Goal: Transaction & Acquisition: Purchase product/service

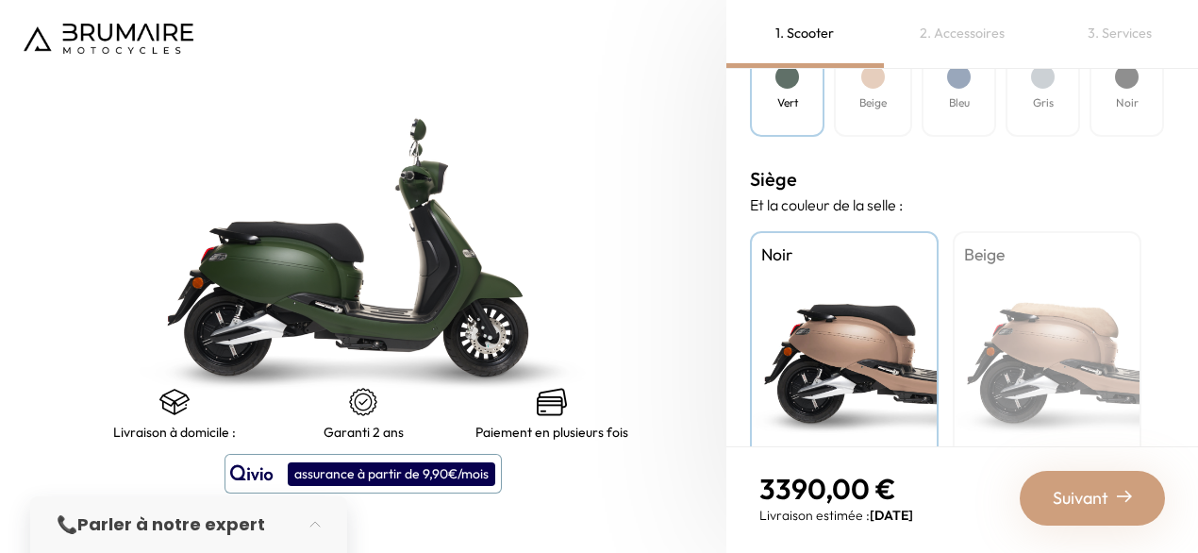
scroll to position [543, 0]
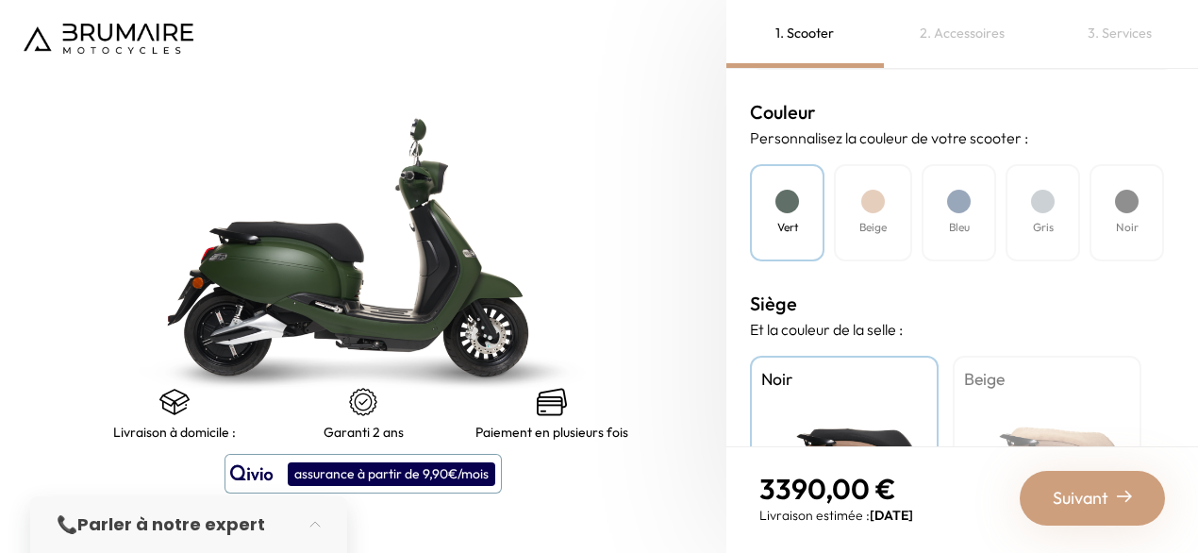
click at [1044, 219] on h4 "Gris" at bounding box center [1043, 227] width 21 height 17
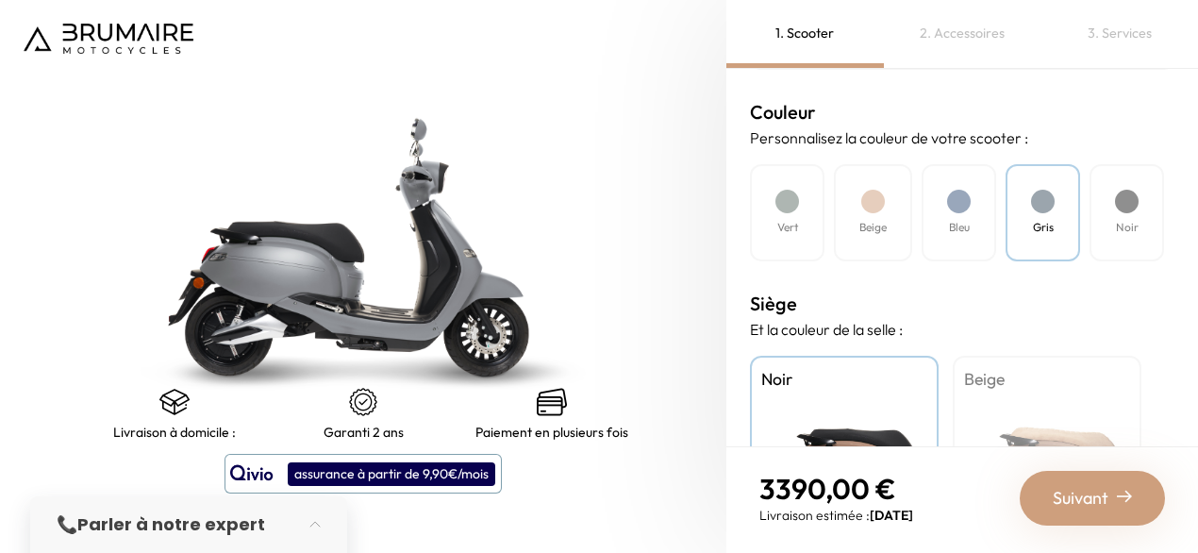
click at [1111, 215] on div "Noir" at bounding box center [1127, 212] width 75 height 97
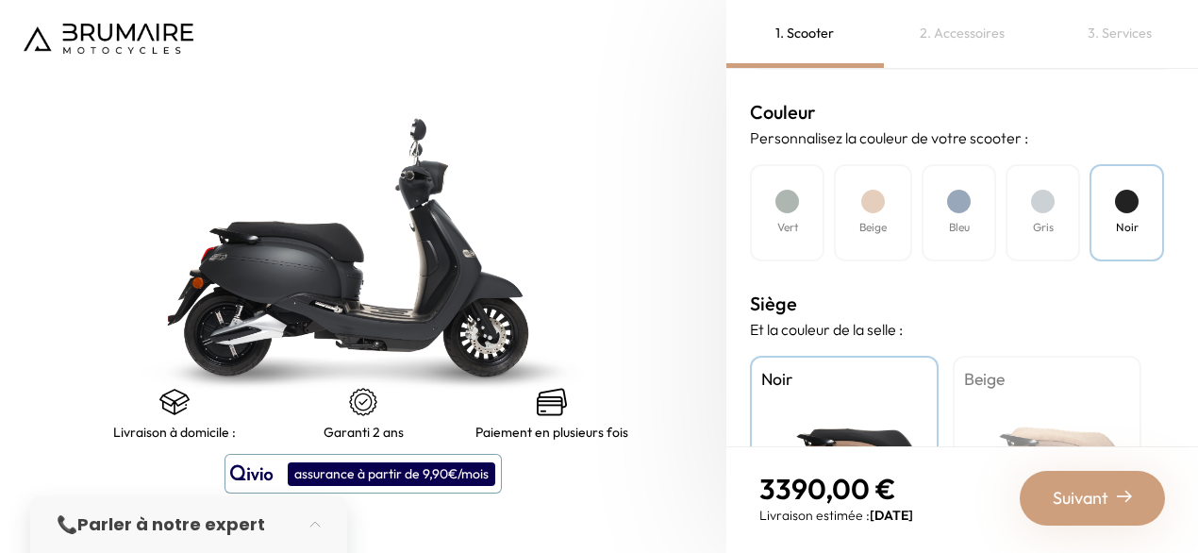
scroll to position [712, 0]
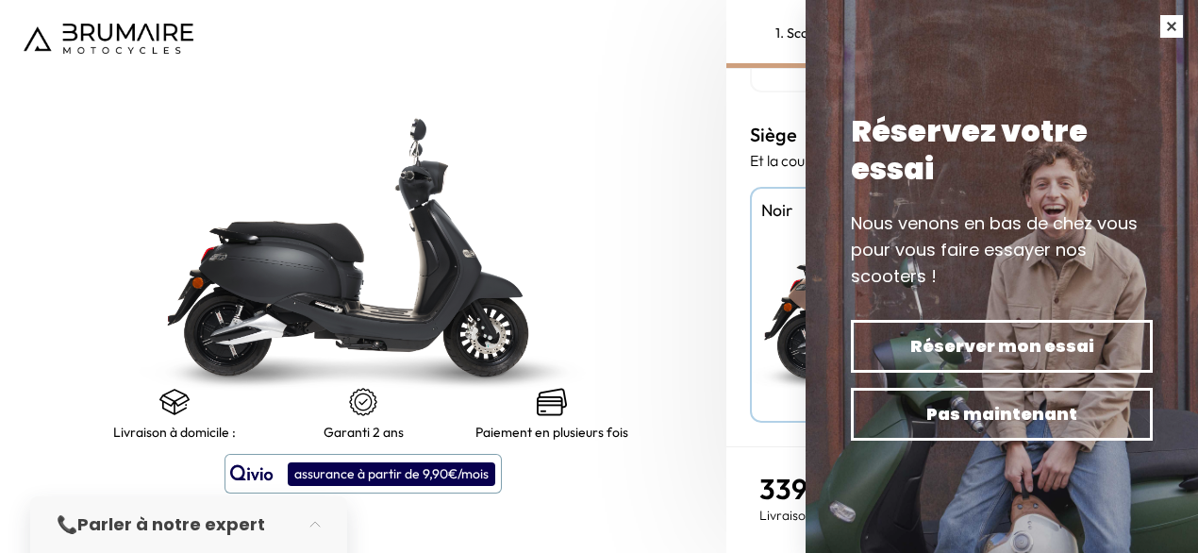
click at [1172, 25] on button "button" at bounding box center [1171, 26] width 53 height 53
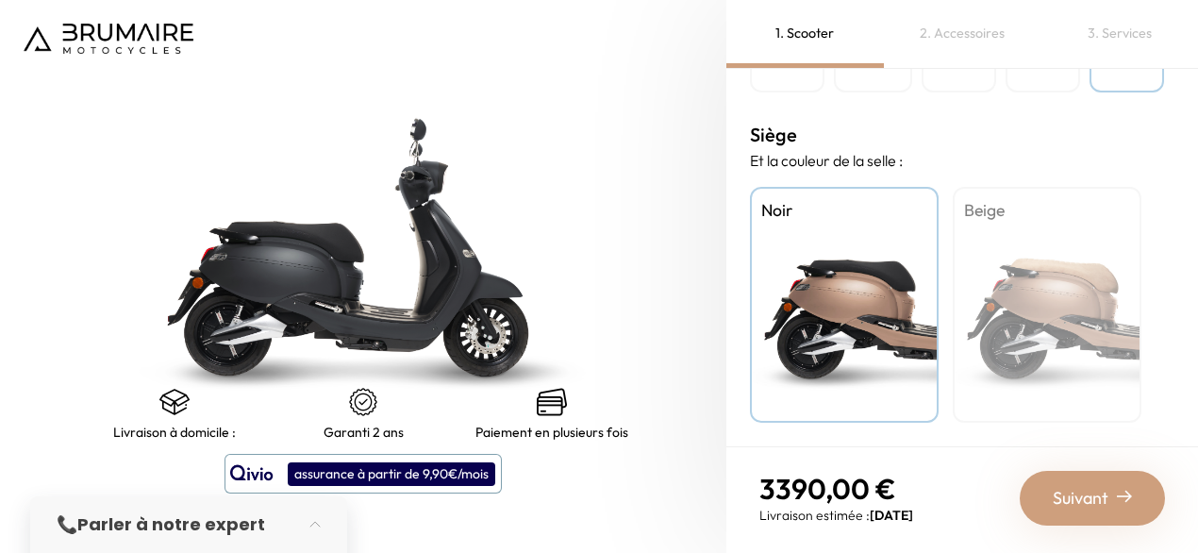
click at [1082, 498] on span "Suivant" at bounding box center [1081, 498] width 56 height 26
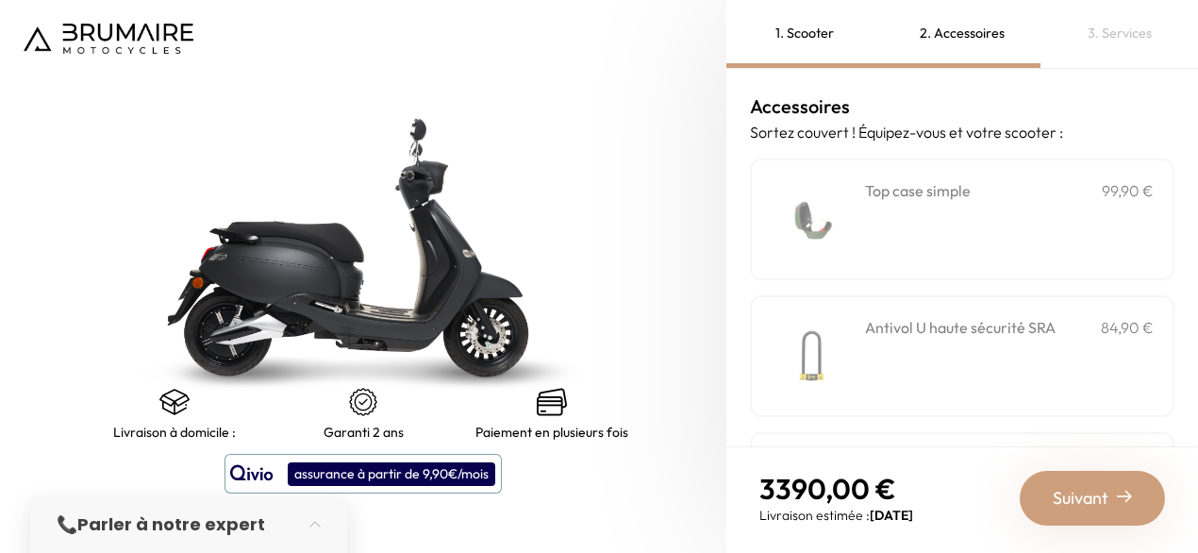
click at [1082, 498] on span "Suivant" at bounding box center [1081, 498] width 56 height 26
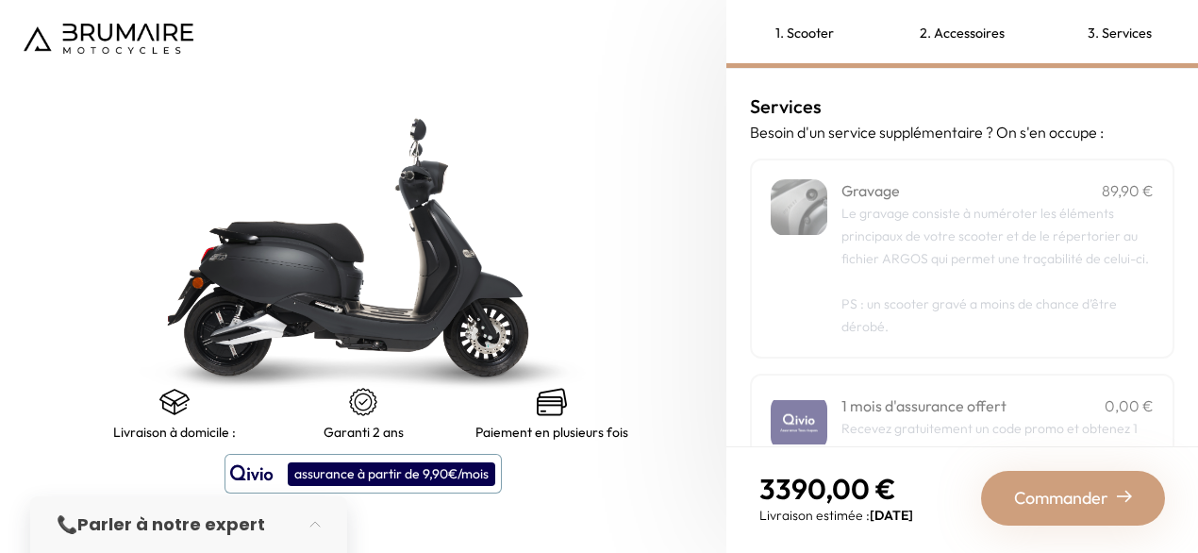
click at [1082, 498] on span "Commander" at bounding box center [1061, 498] width 94 height 26
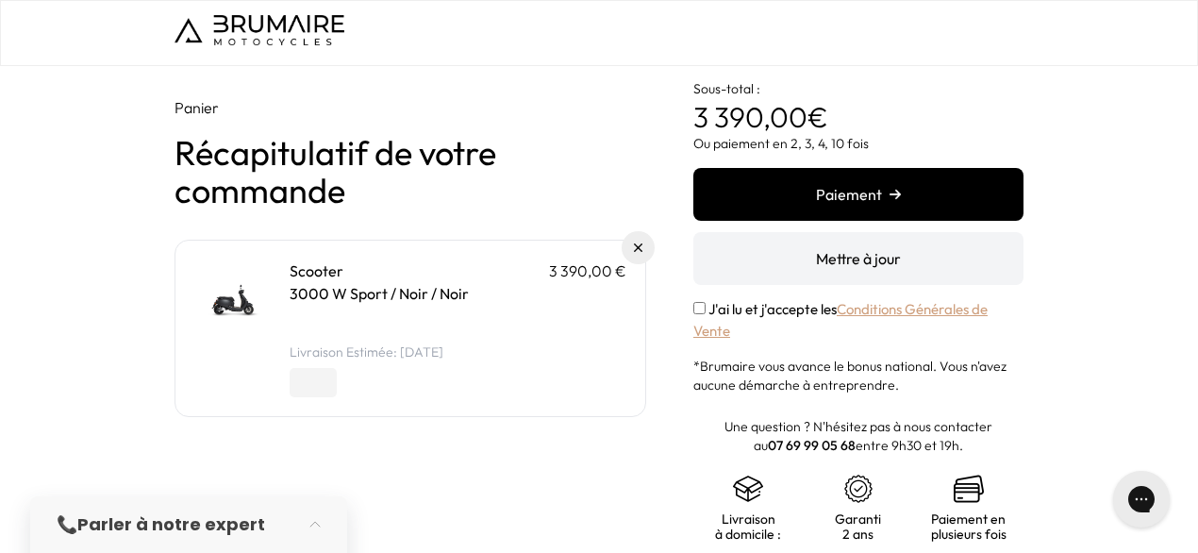
click at [246, 294] on img at bounding box center [234, 299] width 80 height 80
click at [257, 35] on img at bounding box center [260, 30] width 170 height 30
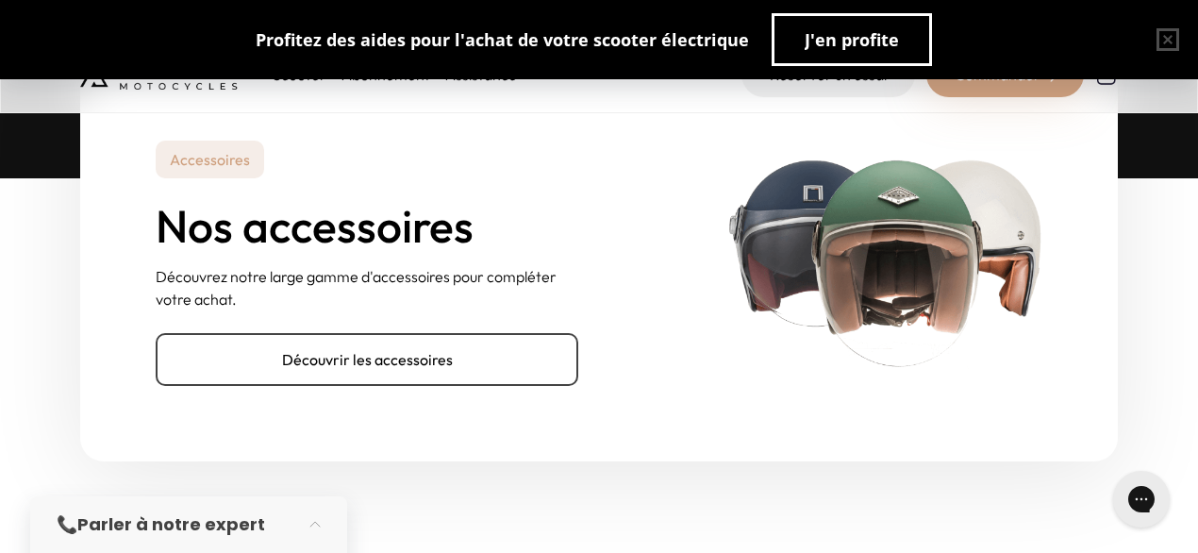
scroll to position [5968, 0]
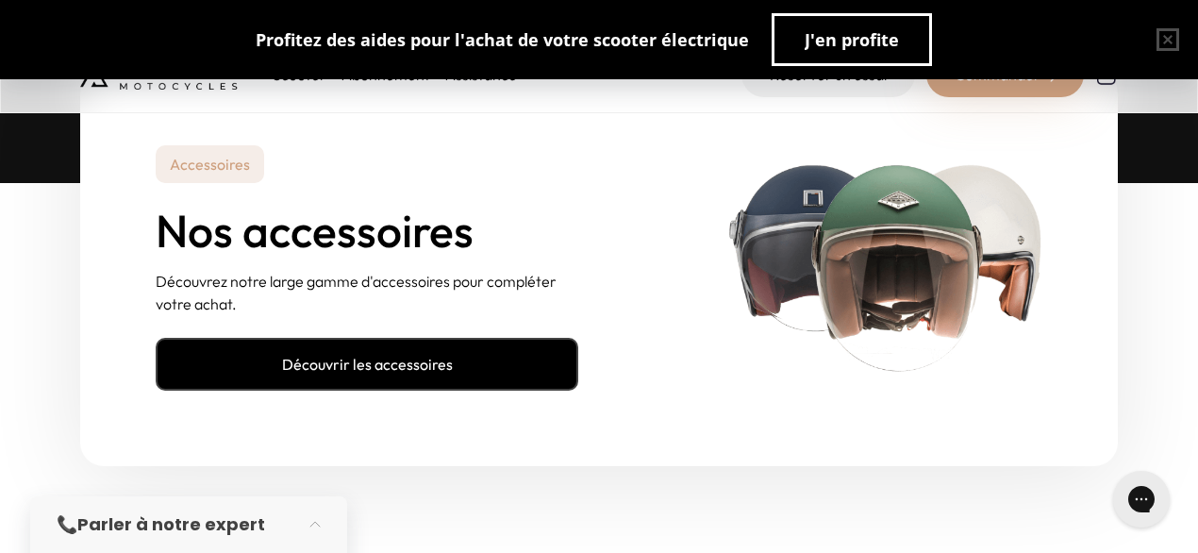
click at [415, 366] on link "Découvrir les accessoires" at bounding box center [367, 364] width 423 height 53
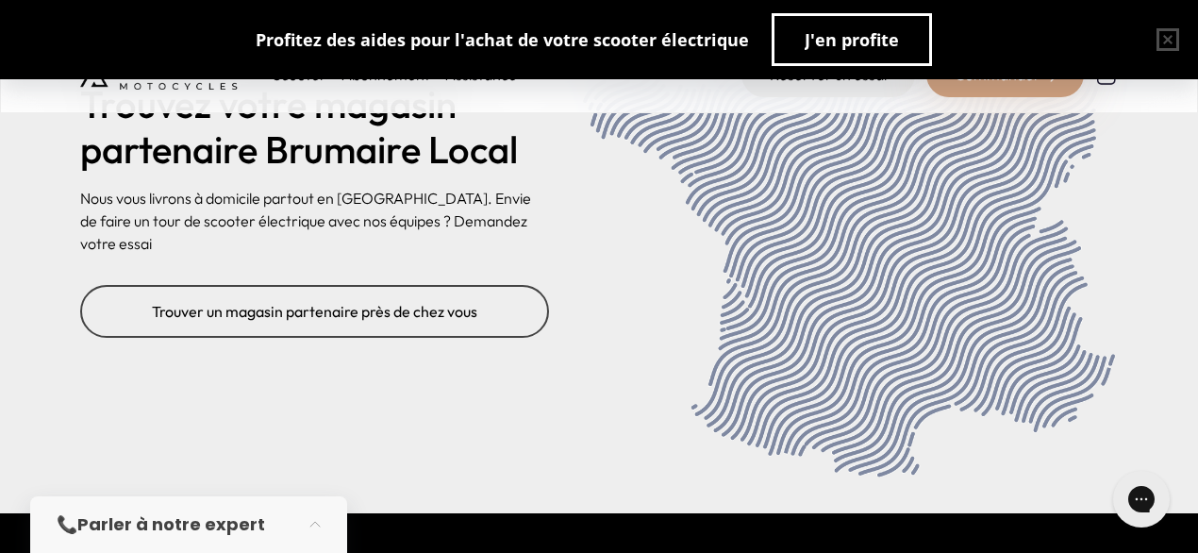
scroll to position [7562, 0]
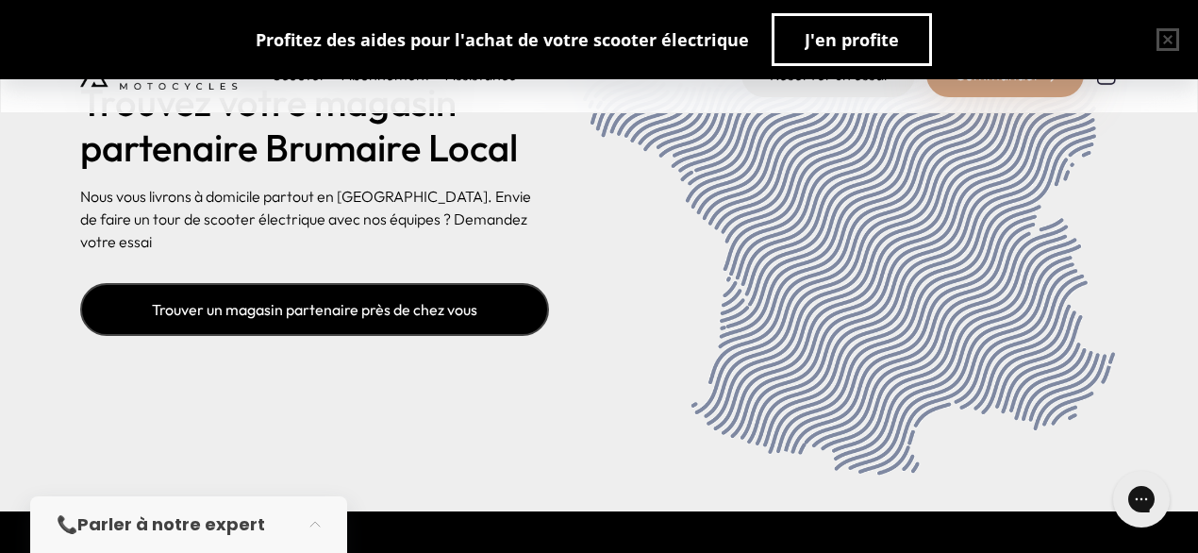
click at [313, 308] on link "Trouver un magasin partenaire près de chez vous" at bounding box center [314, 309] width 469 height 53
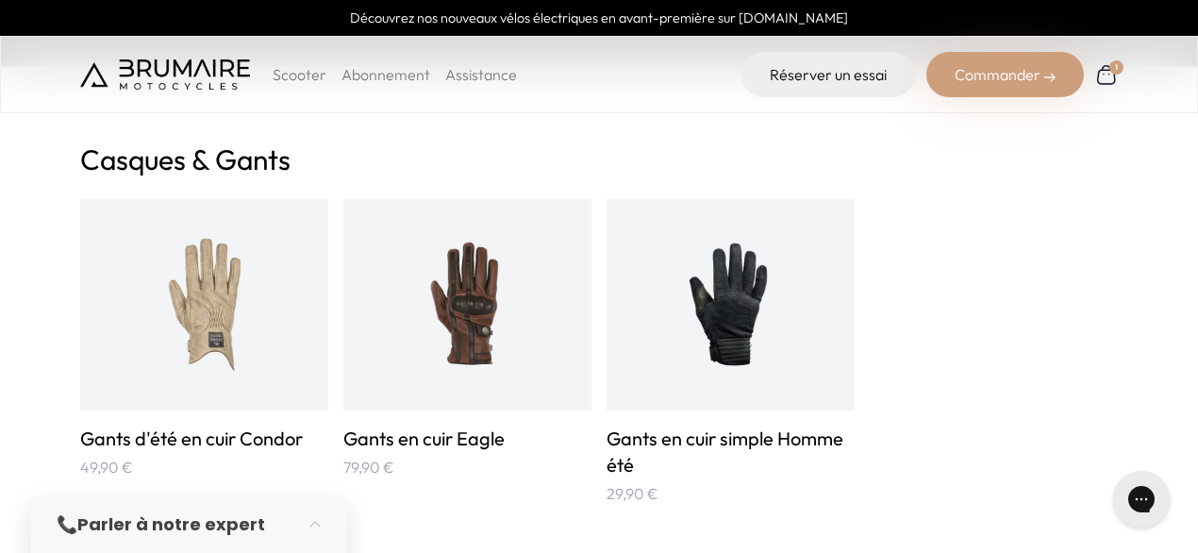
scroll to position [511, 0]
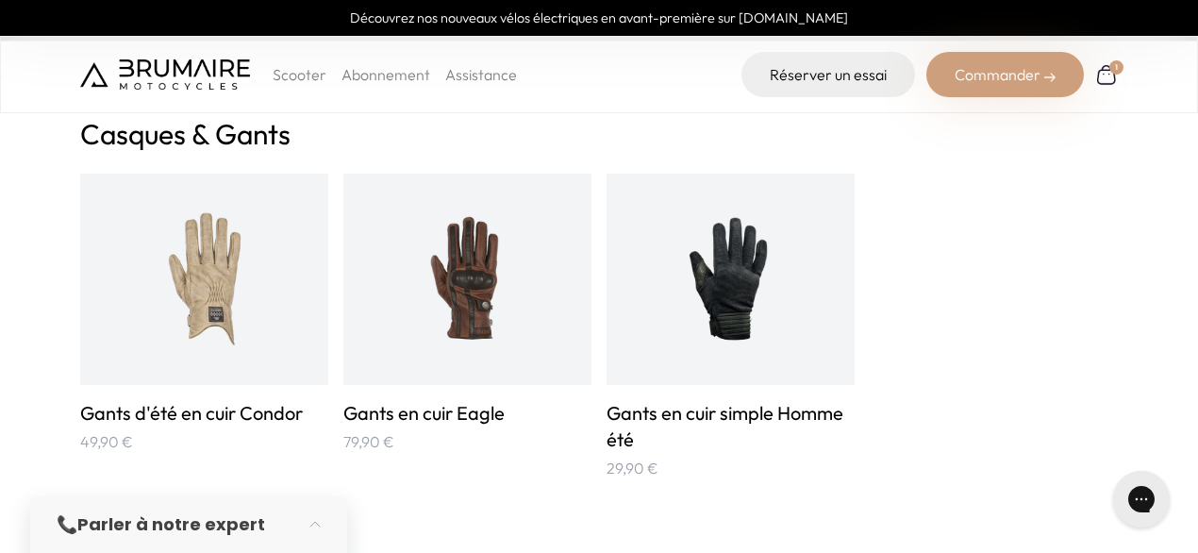
click at [183, 139] on h2 "Casques & Gants" at bounding box center [599, 134] width 1038 height 34
click at [135, 137] on h2 "Casques & Gants" at bounding box center [599, 134] width 1038 height 34
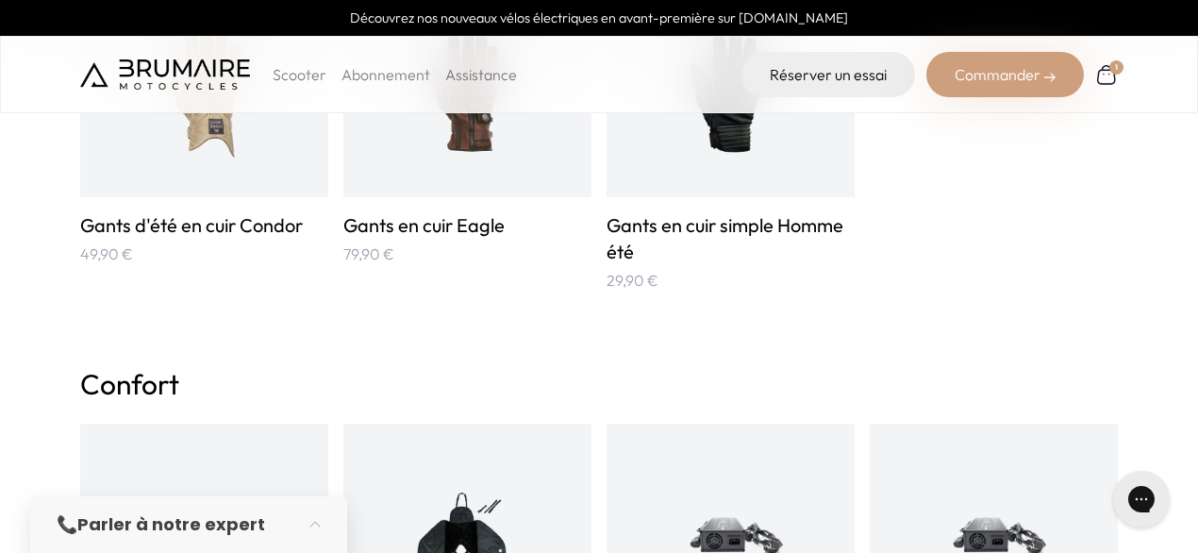
scroll to position [702, 0]
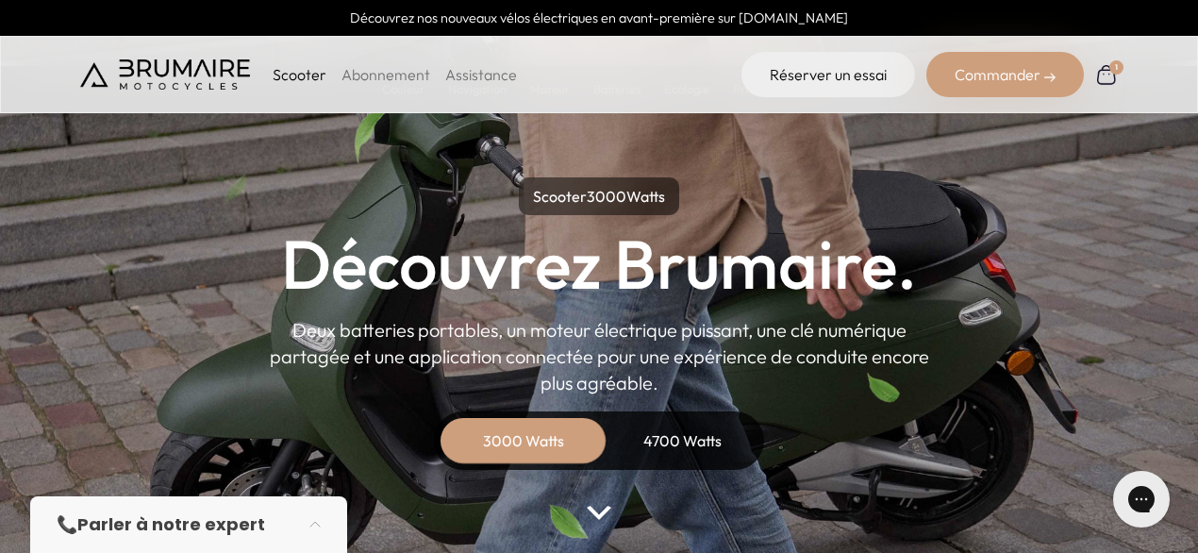
click at [982, 80] on div "Commander" at bounding box center [1006, 74] width 158 height 45
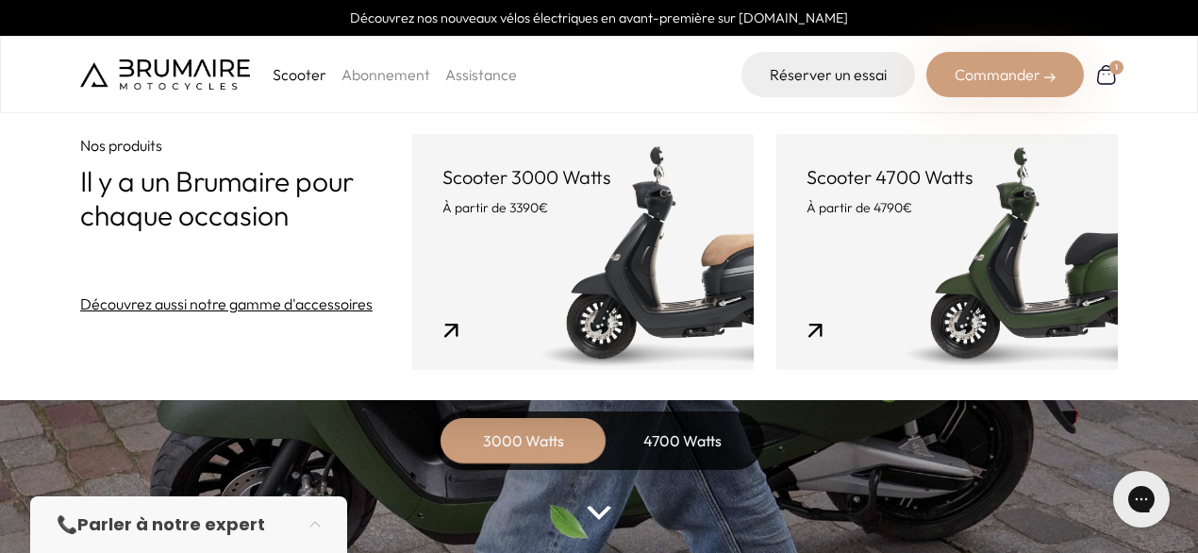
click at [610, 278] on link "Scooter 3000 Watts À partir de 3390€" at bounding box center [583, 252] width 342 height 236
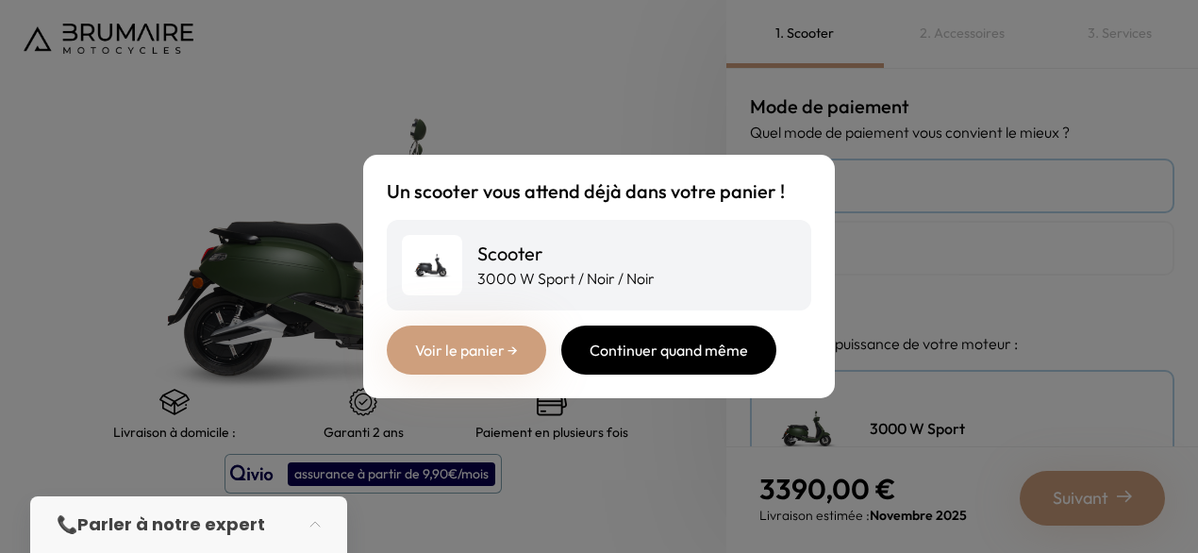
click at [612, 349] on div "Continuer quand même" at bounding box center [668, 350] width 215 height 49
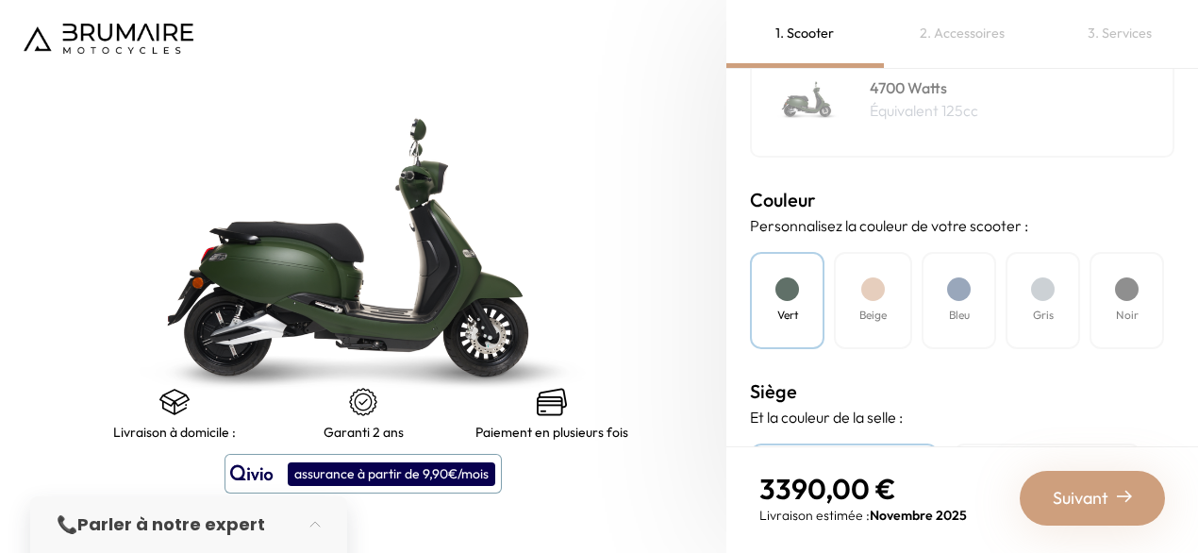
scroll to position [481, 0]
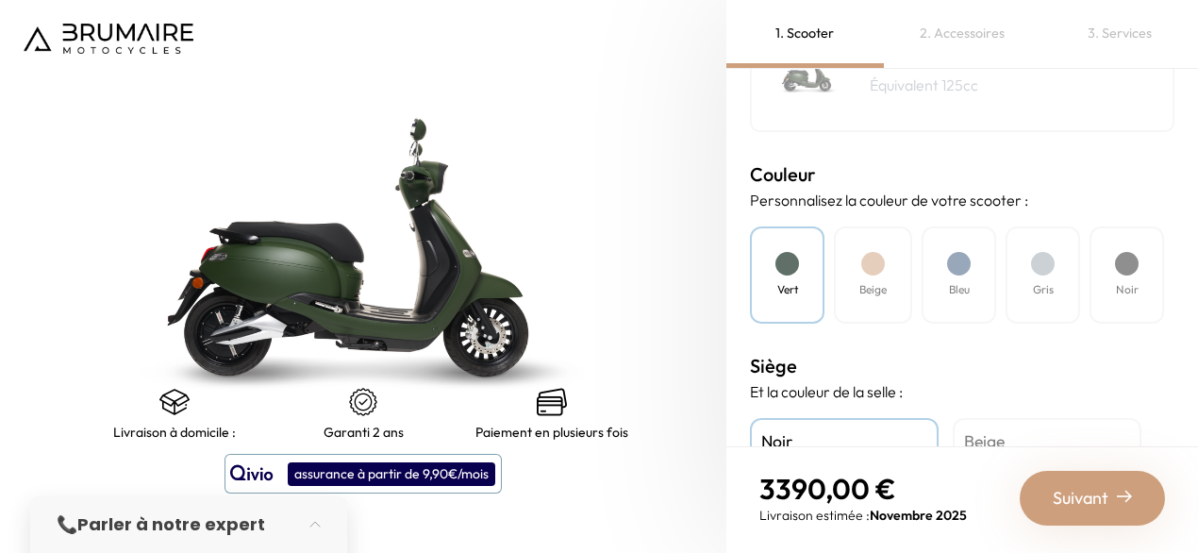
click at [1120, 274] on div "Noir" at bounding box center [1127, 274] width 75 height 97
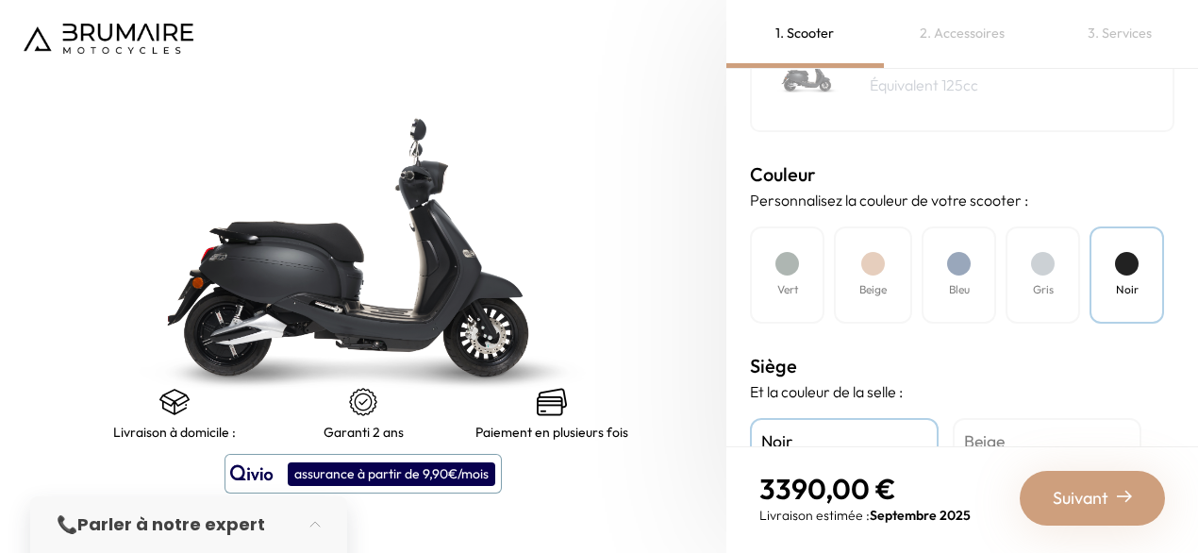
click at [877, 292] on h4 "Beige" at bounding box center [873, 289] width 27 height 17
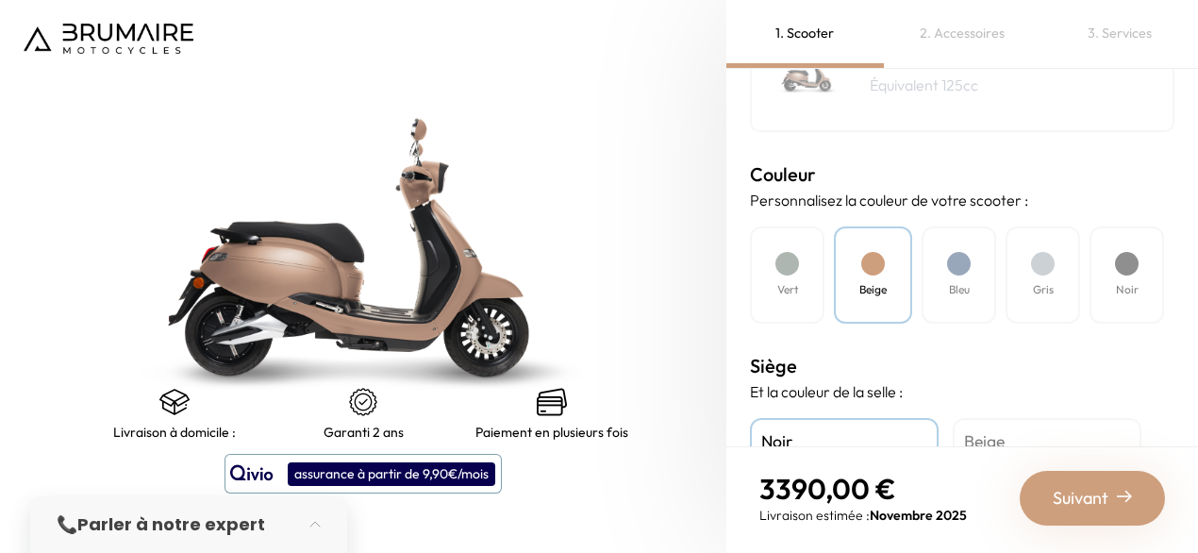
click at [960, 269] on div at bounding box center [959, 264] width 24 height 24
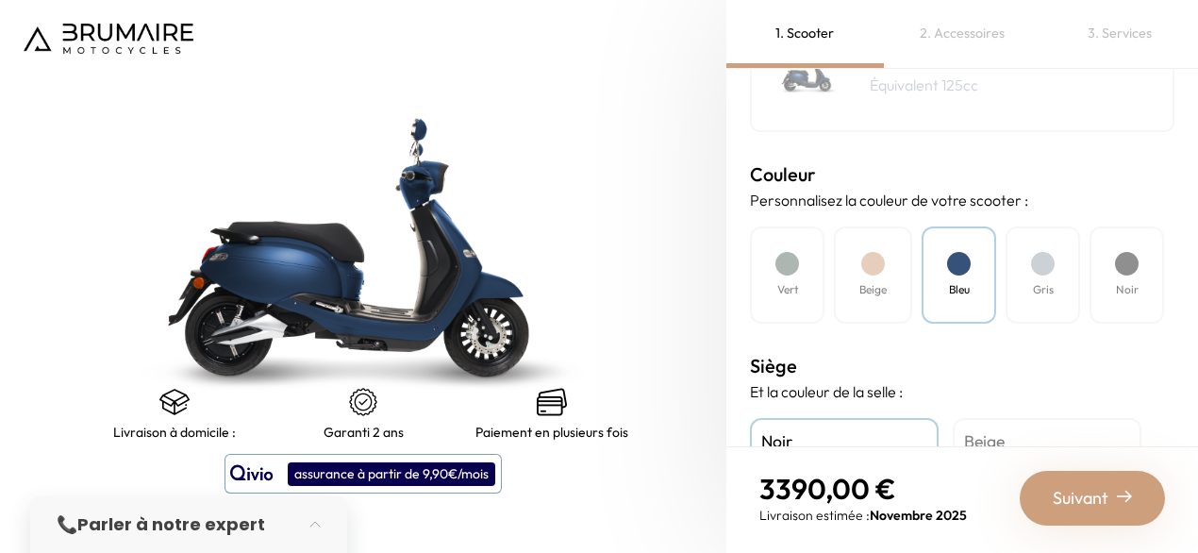
click at [1027, 274] on div "Gris" at bounding box center [1043, 274] width 75 height 97
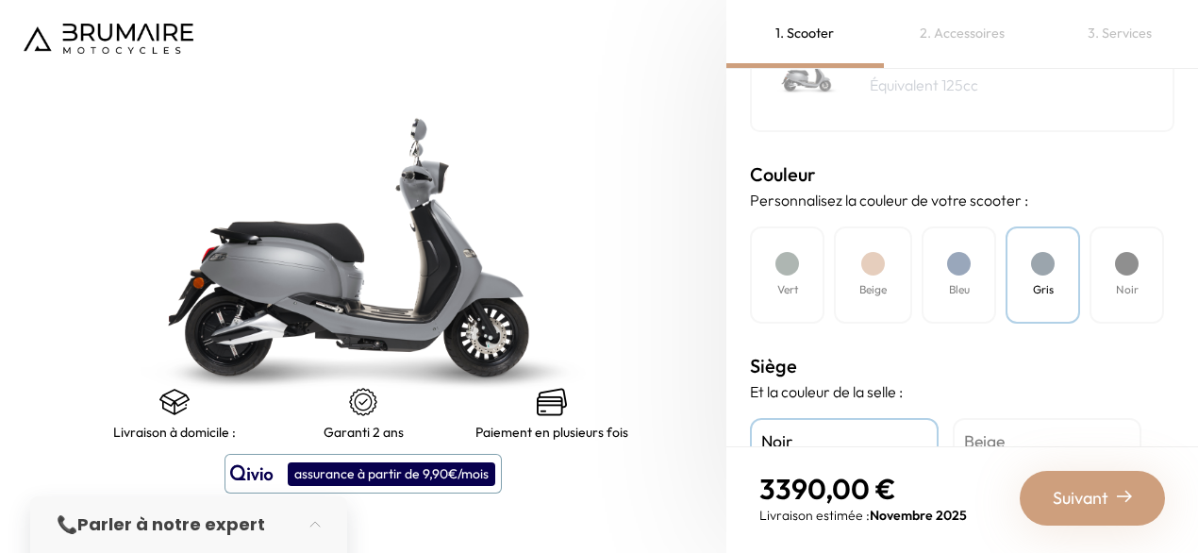
click at [1133, 278] on div "Noir" at bounding box center [1127, 274] width 75 height 97
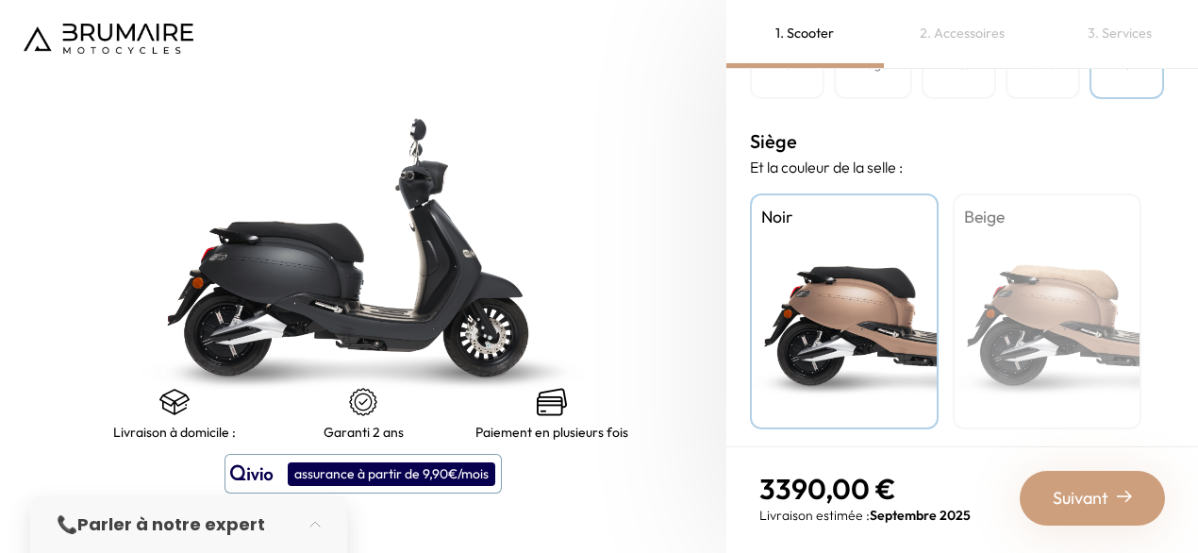
scroll to position [712, 0]
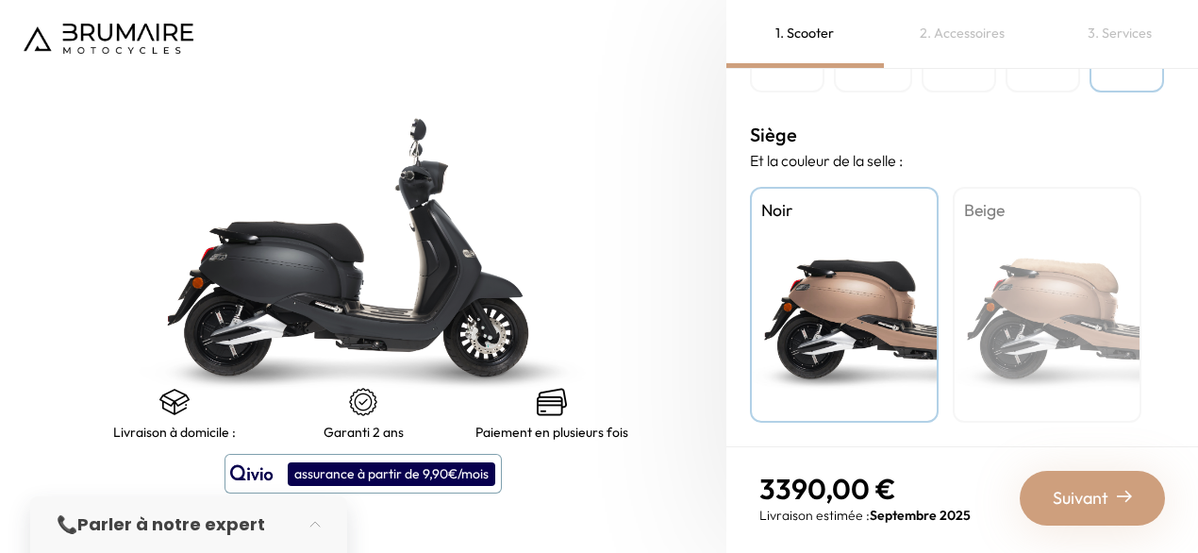
click at [1066, 299] on div "Beige" at bounding box center [1047, 305] width 189 height 236
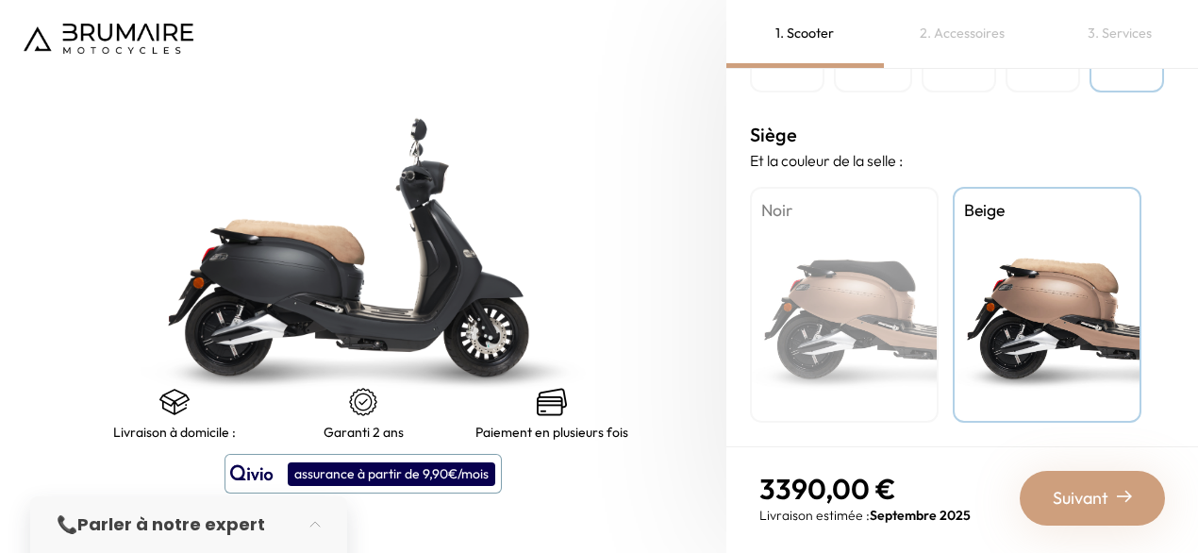
click at [909, 313] on div "Noir" at bounding box center [844, 305] width 189 height 236
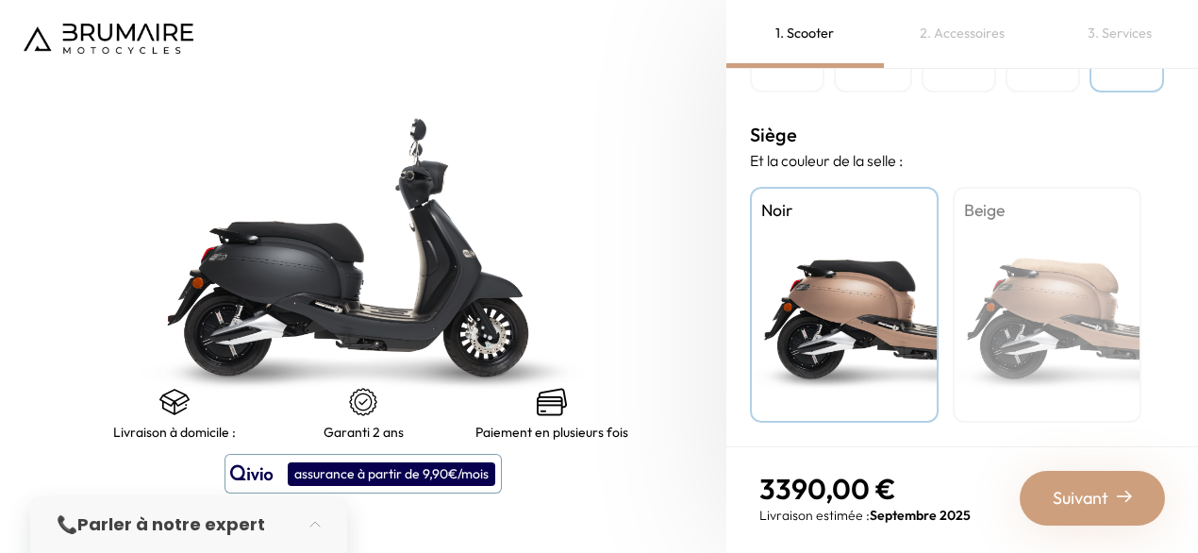
click at [1078, 502] on span "Suivant" at bounding box center [1081, 498] width 56 height 26
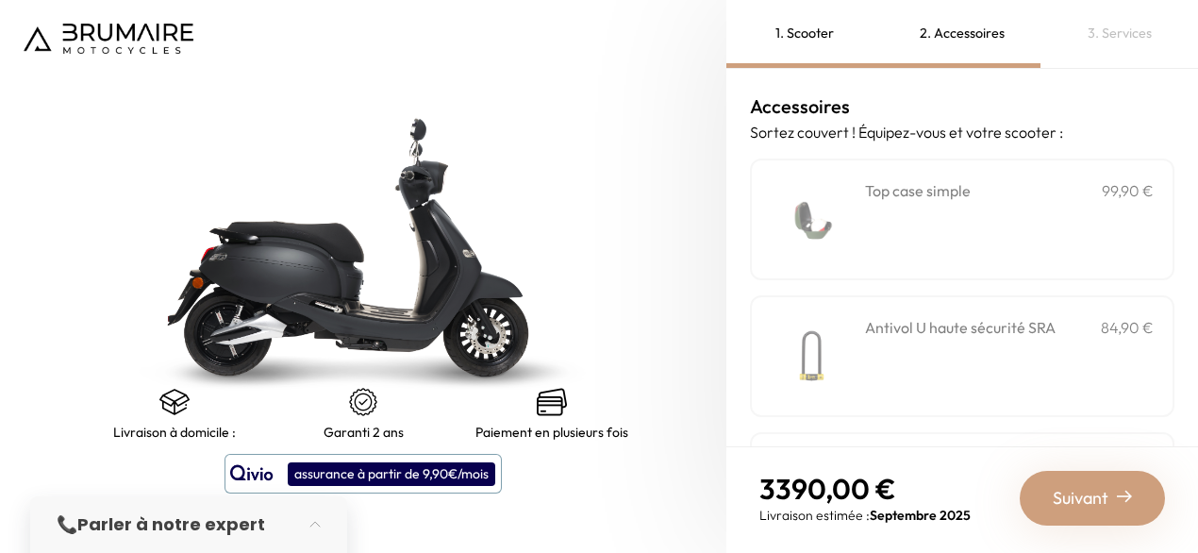
click at [958, 329] on h3 "Antivol U haute sécurité SRA" at bounding box center [960, 327] width 191 height 23
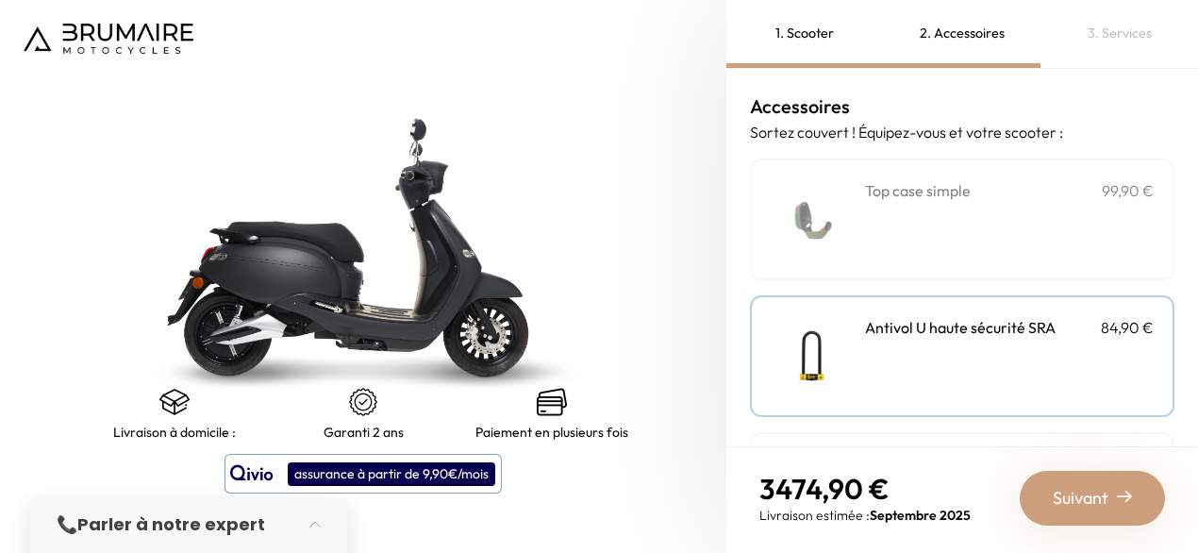
click at [937, 226] on div "**********" at bounding box center [1009, 219] width 289 height 80
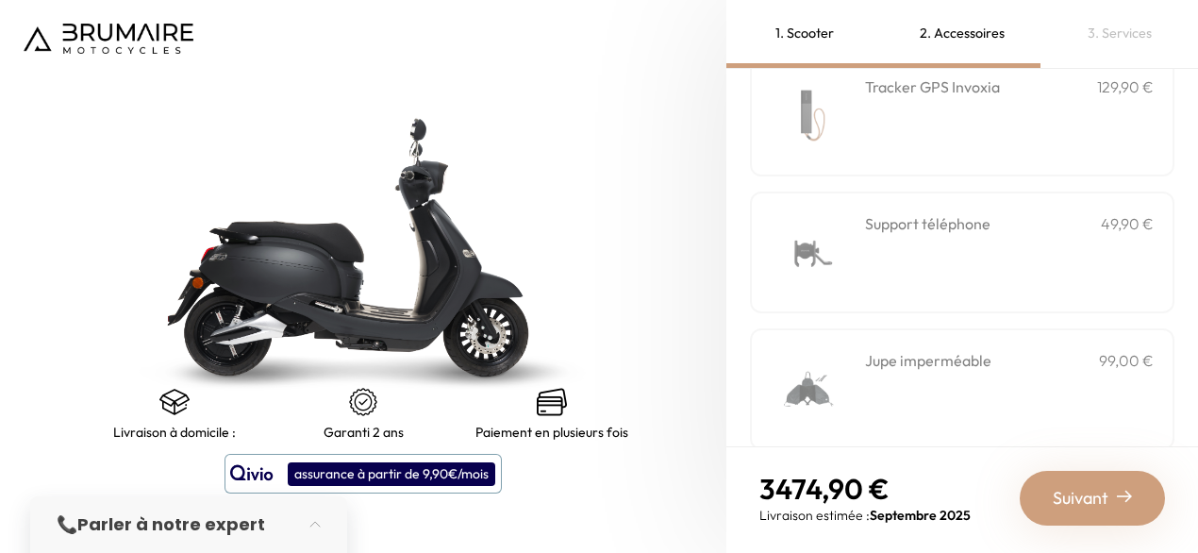
scroll to position [517, 0]
click at [964, 249] on div "Support téléphone 49,90 €" at bounding box center [1009, 249] width 289 height 80
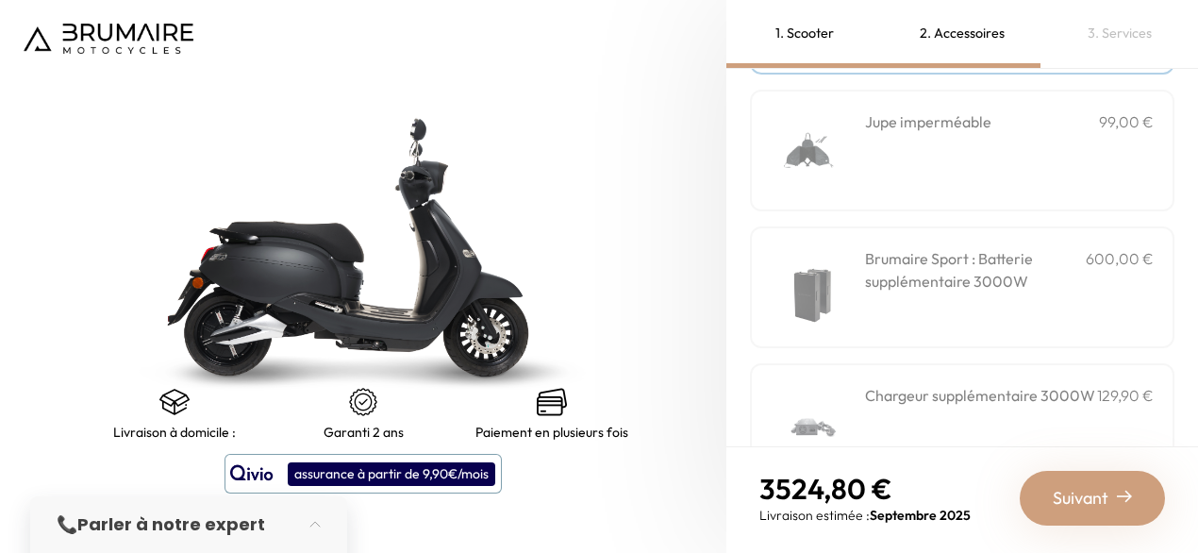
scroll to position [815, 0]
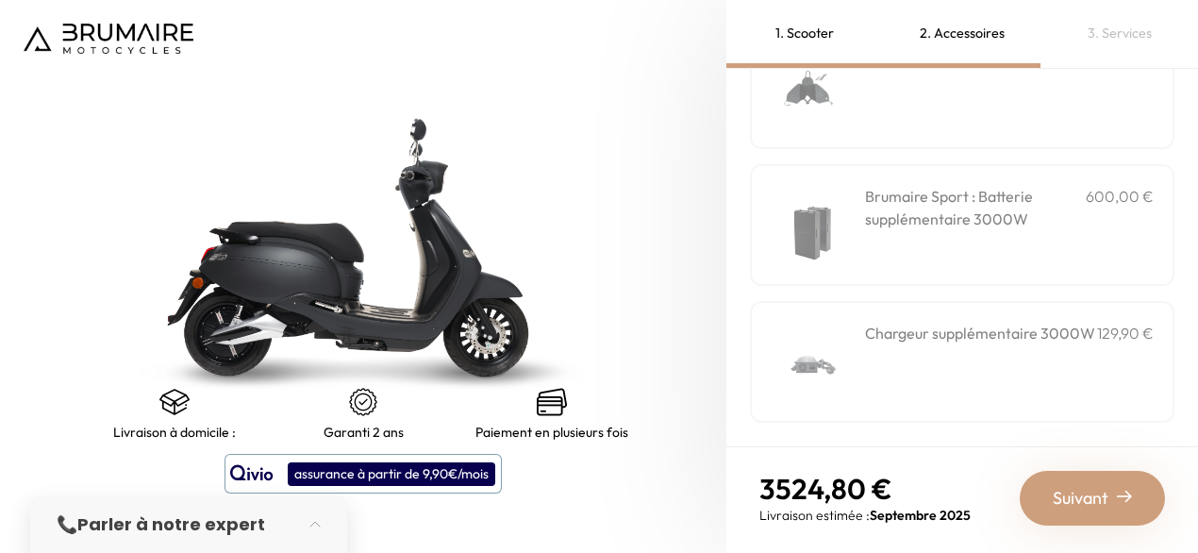
click at [1098, 491] on span "Suivant" at bounding box center [1081, 498] width 56 height 26
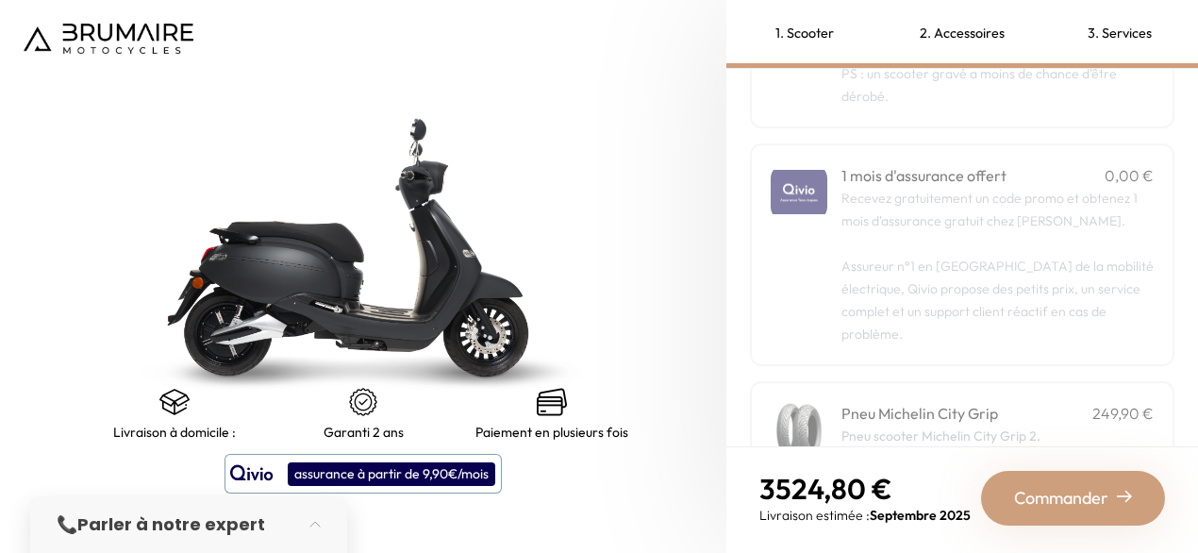
scroll to position [242, 0]
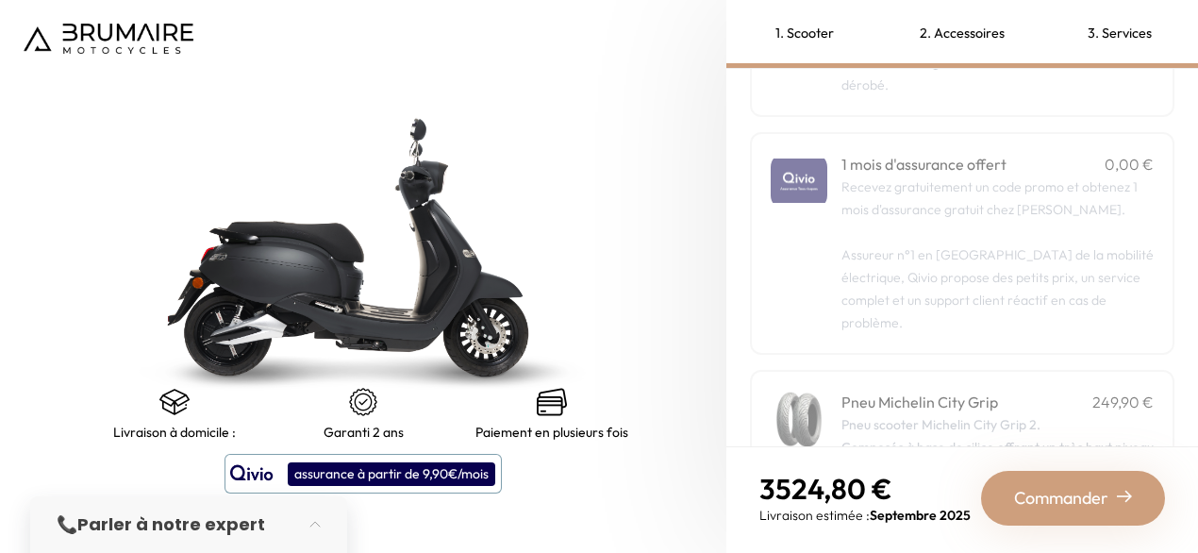
click at [1013, 262] on p "Recevez gratuitement un code promo et obtenez 1 mois d'assurance gratuit chez Q…" at bounding box center [998, 254] width 312 height 159
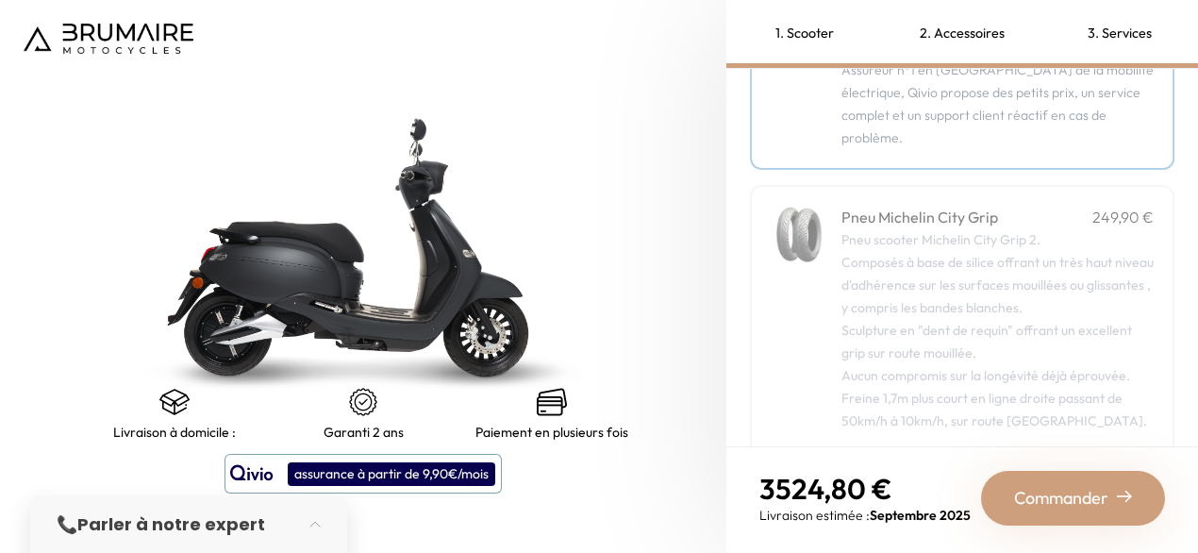
scroll to position [479, 0]
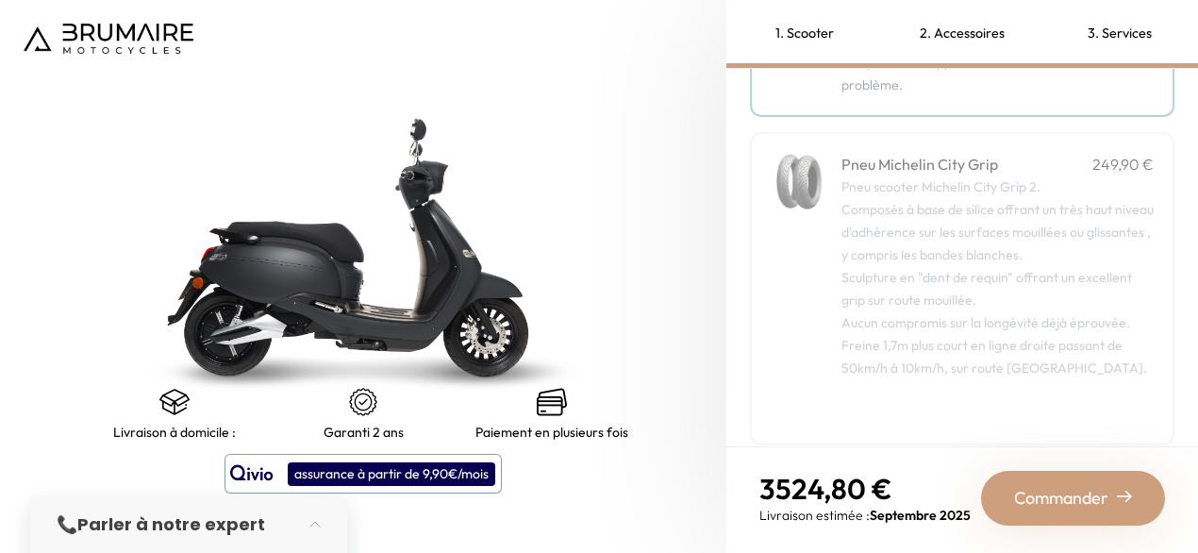
click at [1046, 492] on span "Commander" at bounding box center [1061, 498] width 94 height 26
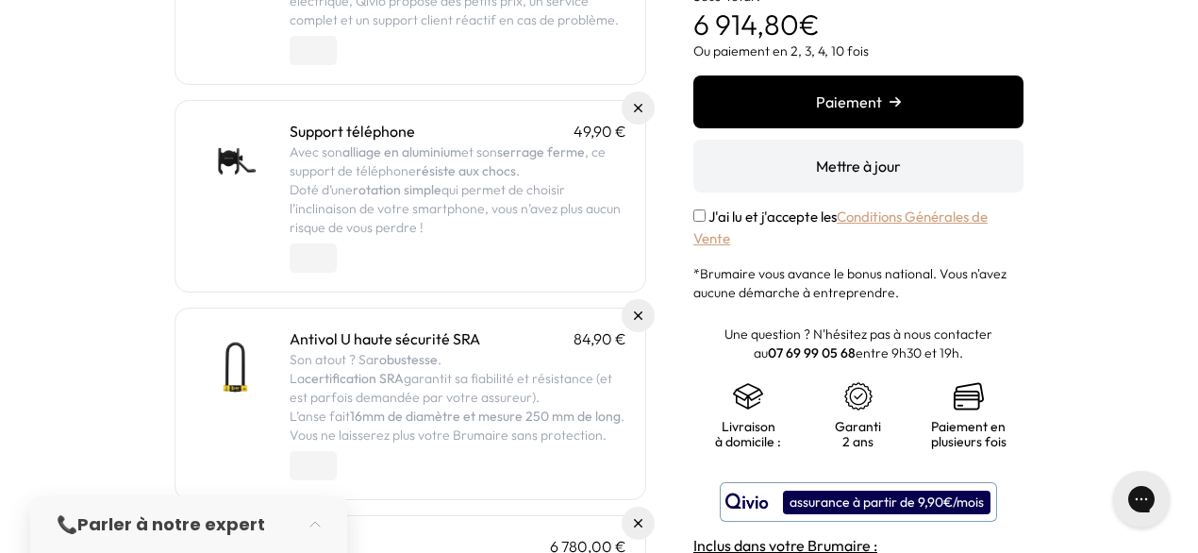
scroll to position [364, 0]
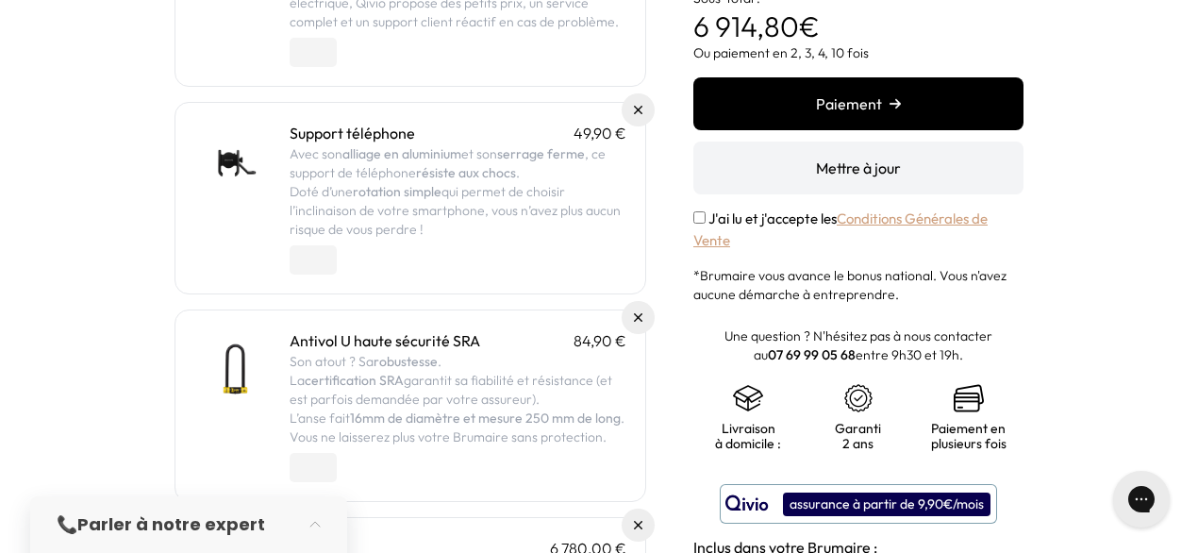
click at [894, 113] on button "Paiement" at bounding box center [858, 103] width 330 height 53
